Goal: Task Accomplishment & Management: Use online tool/utility

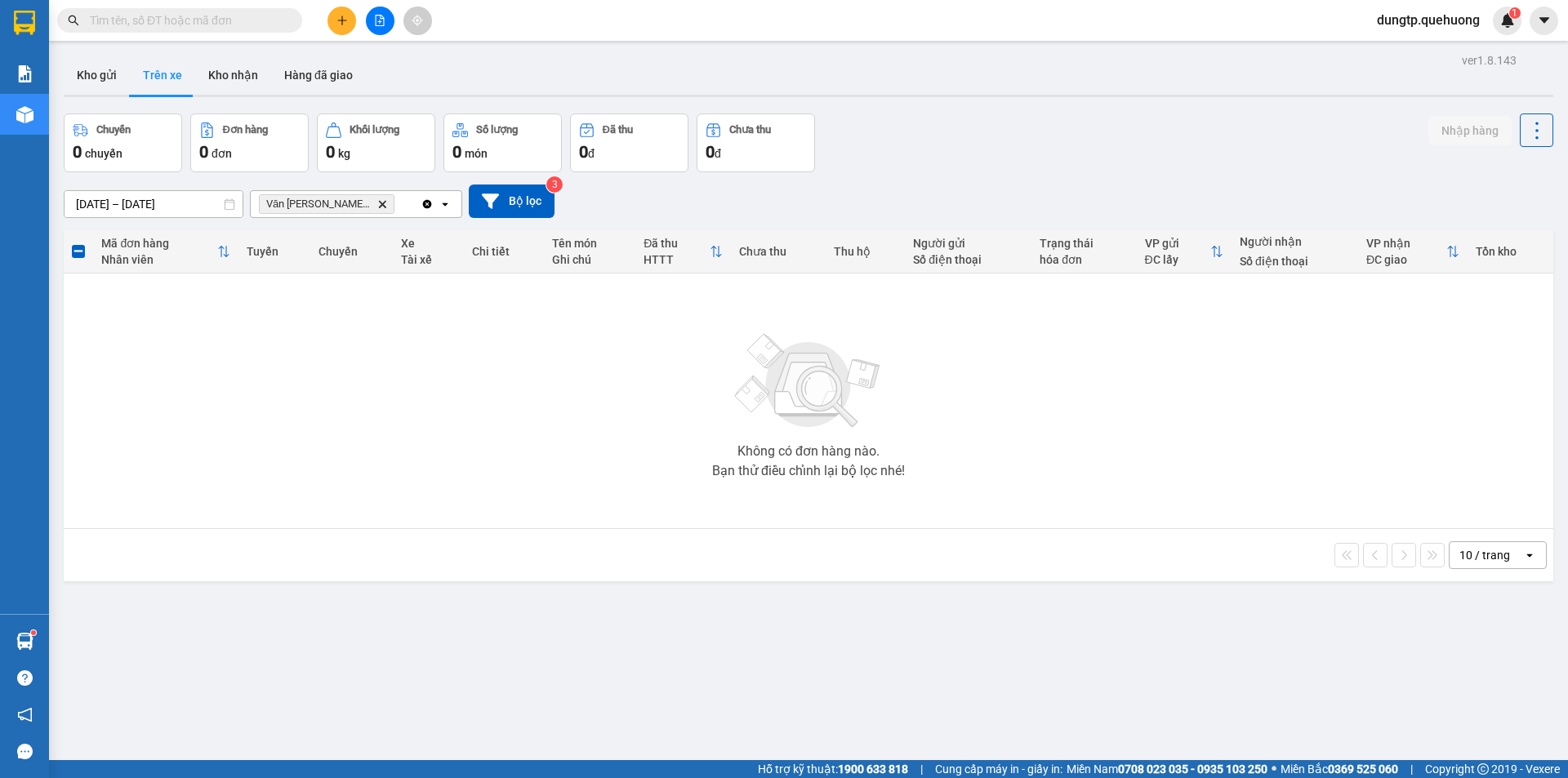
click at [183, 22] on input "text" at bounding box center [186, 19] width 192 height 18
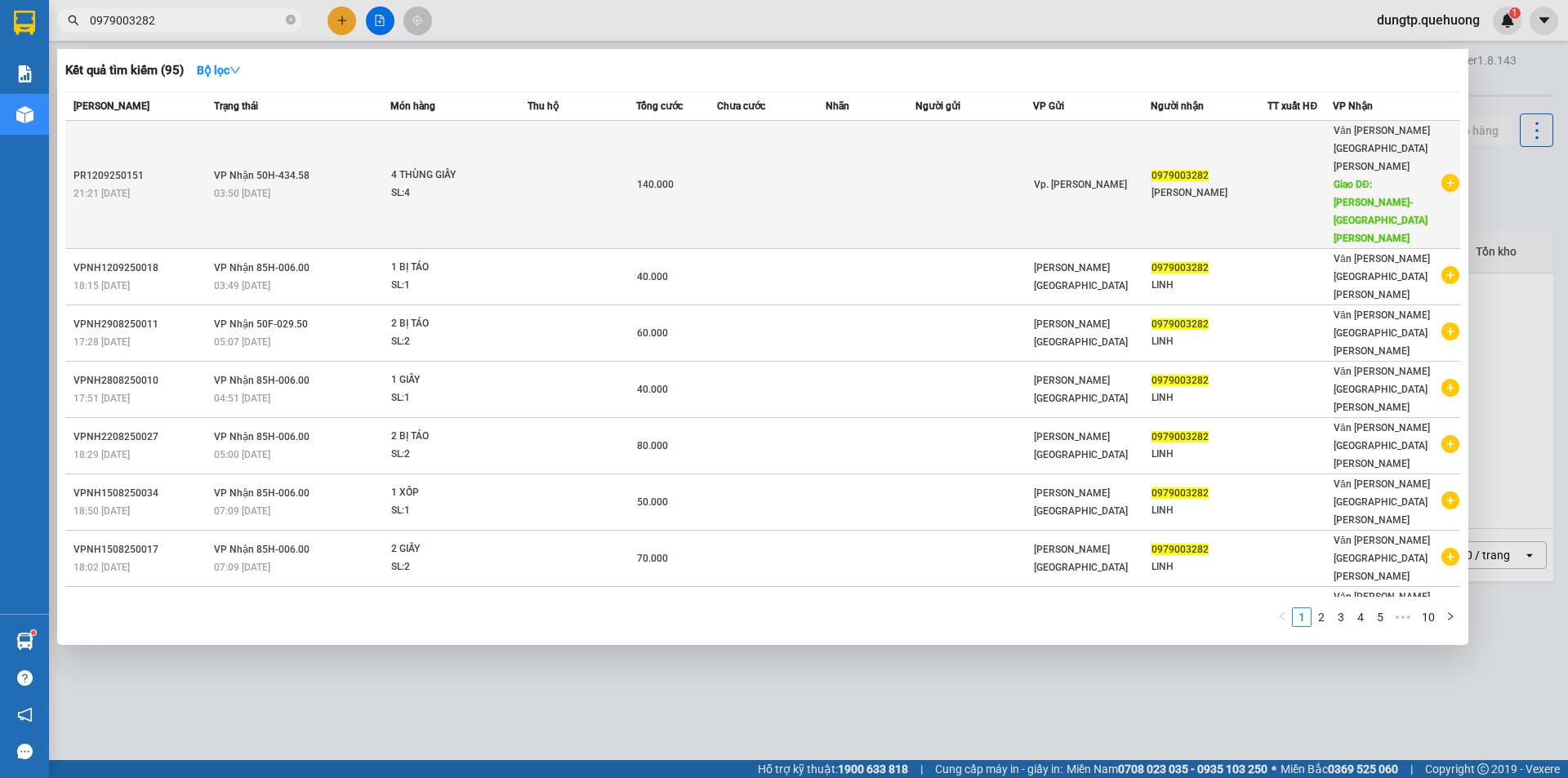
type input "0979003282"
click at [170, 167] on div "PR1209250151" at bounding box center [141, 176] width 136 height 18
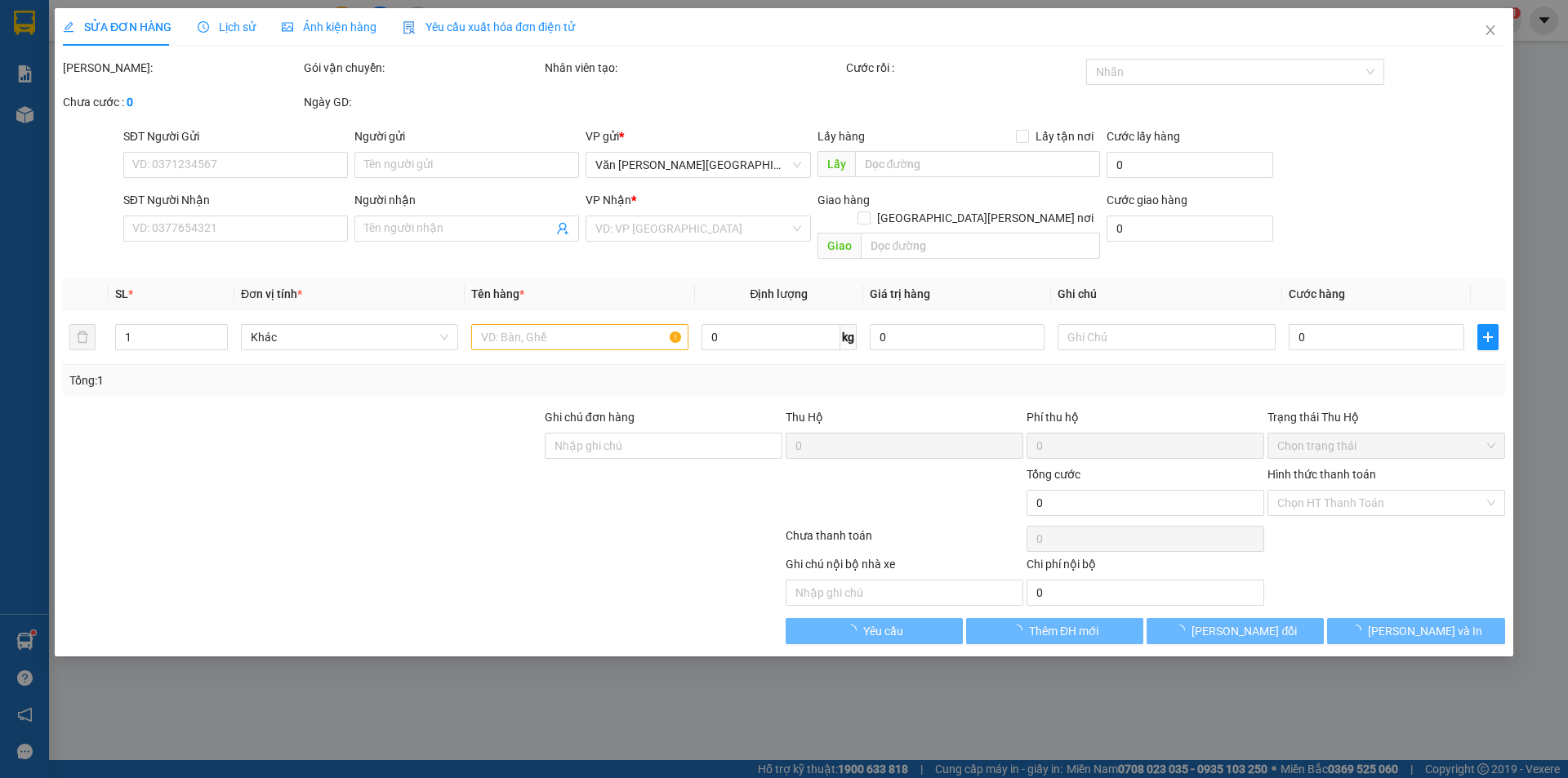
type input "0979003282"
type input "[PERSON_NAME]"
type input "[PERSON_NAME]-[GEOGRAPHIC_DATA][PERSON_NAME]"
type input "140.000"
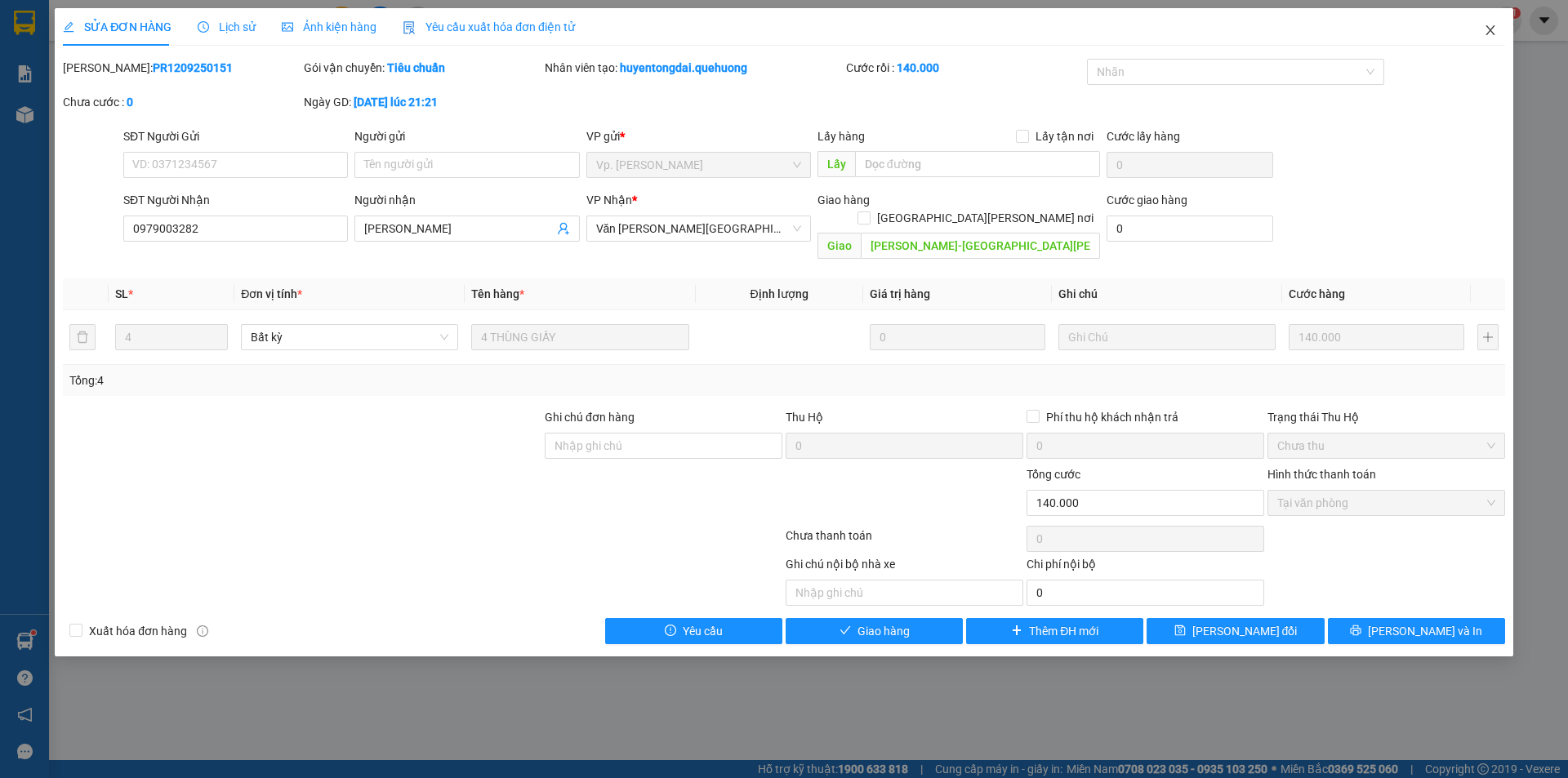
click at [1496, 31] on icon "close" at bounding box center [1490, 30] width 13 height 13
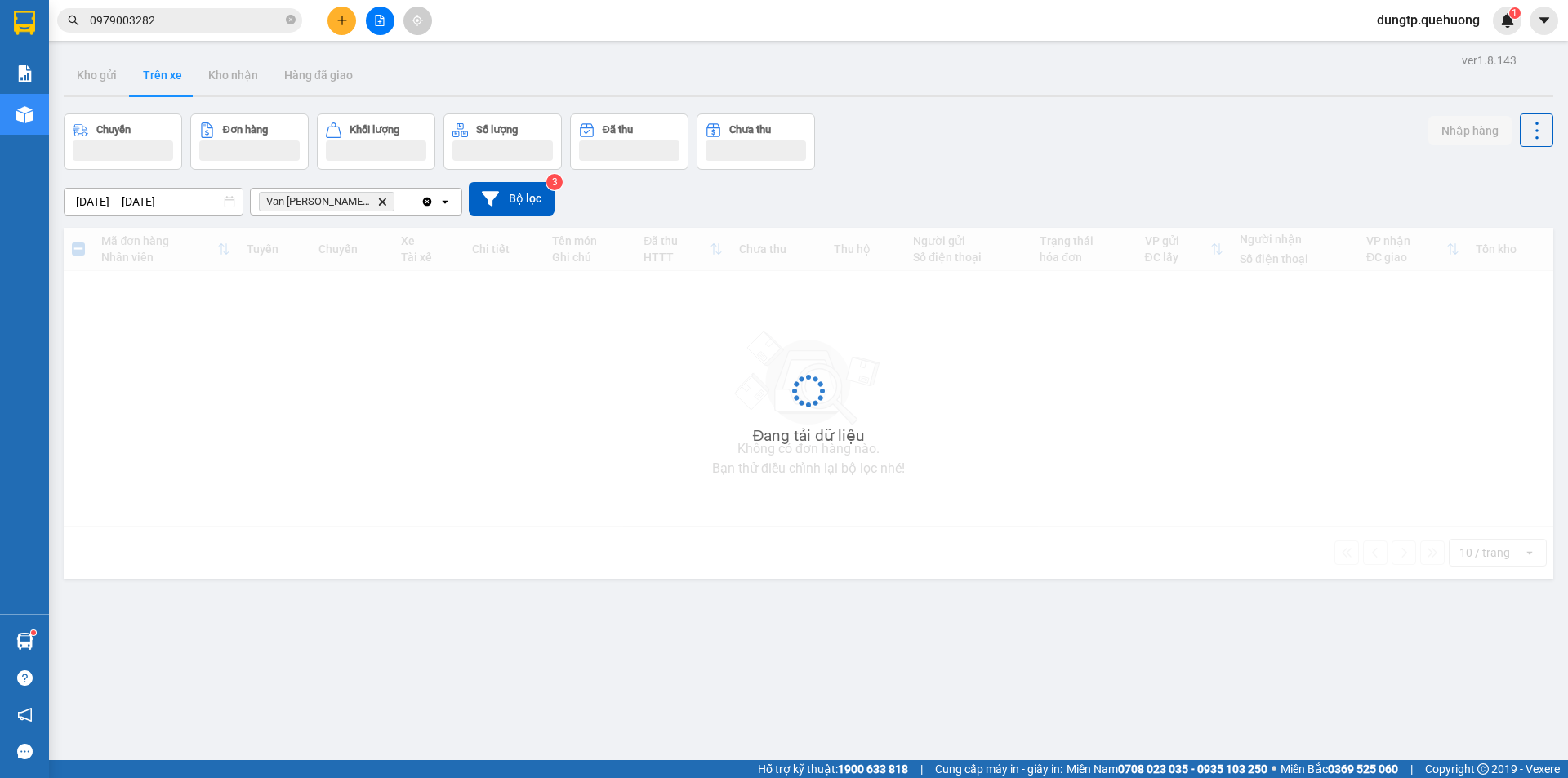
click at [178, 22] on input "0979003282" at bounding box center [186, 19] width 192 height 18
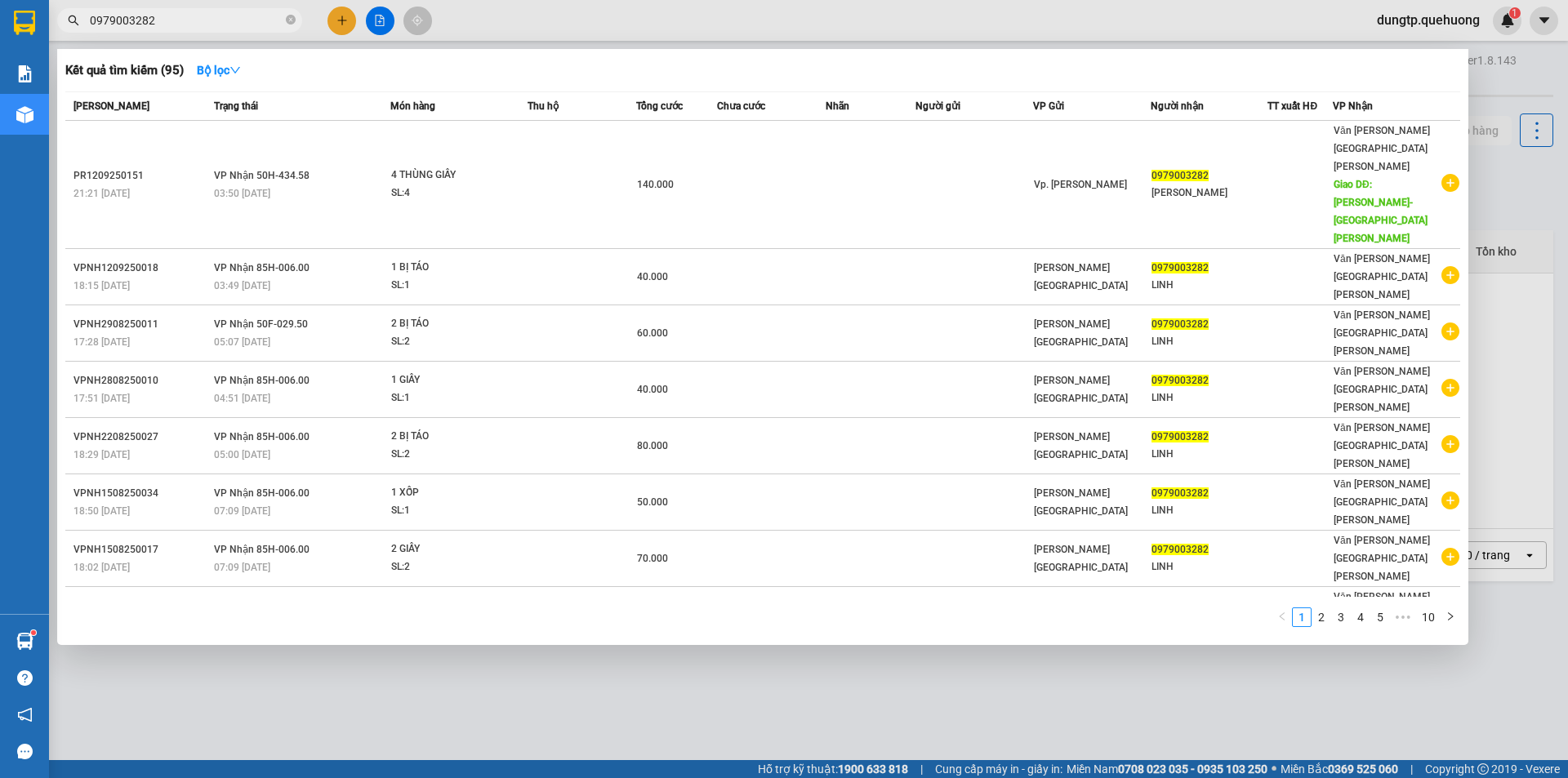
drag, startPoint x: 416, startPoint y: 649, endPoint x: 474, endPoint y: 765, distance: 129.7
click at [431, 670] on div at bounding box center [784, 389] width 1568 height 778
